Goal: Find specific page/section

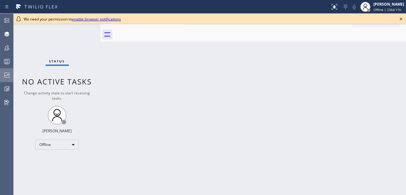
click at [4, 77] on icon at bounding box center [6, 75] width 5 height 5
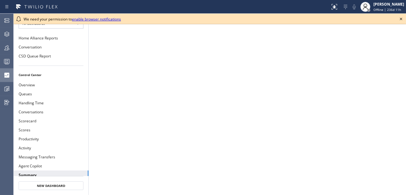
click at [400, 19] on icon at bounding box center [401, 18] width 7 height 7
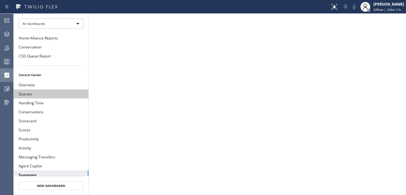
click at [46, 89] on button "Queues" at bounding box center [51, 93] width 75 height 9
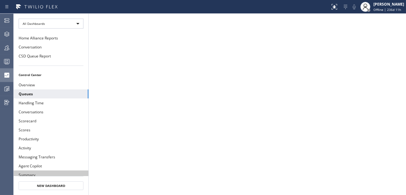
click at [57, 170] on button "Summary" at bounding box center [51, 174] width 75 height 9
